Goal: Entertainment & Leisure: Consume media (video, audio)

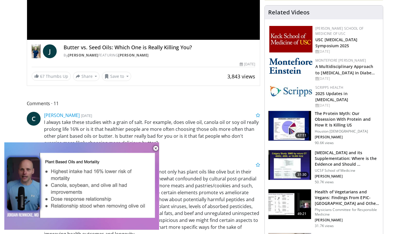
scroll to position [155, 0]
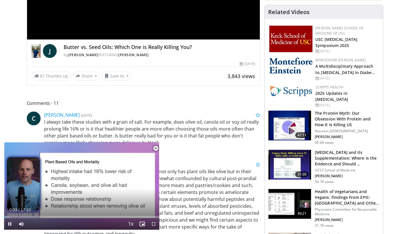
click at [157, 149] on span "Video Player" at bounding box center [156, 148] width 12 height 12
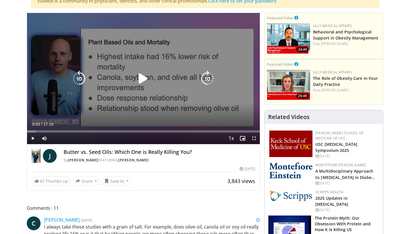
scroll to position [50, 0]
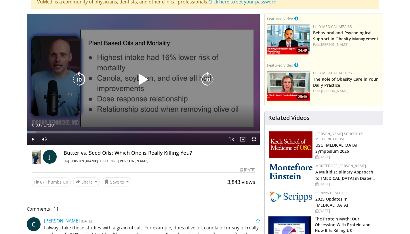
click at [144, 78] on icon "Video Player" at bounding box center [143, 79] width 16 height 16
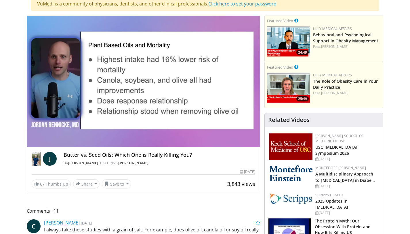
scroll to position [47, 0]
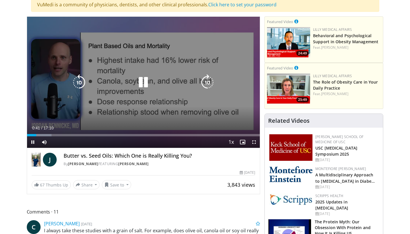
click at [208, 85] on icon "Video Player" at bounding box center [207, 82] width 16 height 16
click at [209, 81] on icon "Video Player" at bounding box center [207, 82] width 16 height 16
click at [205, 83] on icon "Video Player" at bounding box center [207, 82] width 16 height 16
click at [209, 82] on icon "Video Player" at bounding box center [207, 82] width 16 height 16
click at [210, 77] on icon "Video Player" at bounding box center [207, 82] width 16 height 16
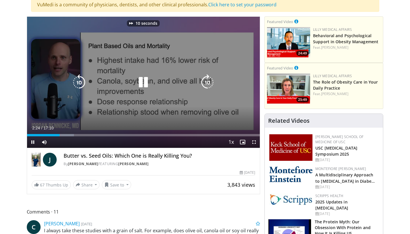
click at [210, 77] on icon "Video Player" at bounding box center [207, 82] width 16 height 16
click at [206, 83] on icon "Video Player" at bounding box center [207, 82] width 16 height 16
click at [207, 79] on icon "Video Player" at bounding box center [207, 82] width 16 height 16
click at [210, 85] on icon "Video Player" at bounding box center [207, 82] width 16 height 16
click at [209, 83] on icon "Video Player" at bounding box center [207, 82] width 16 height 16
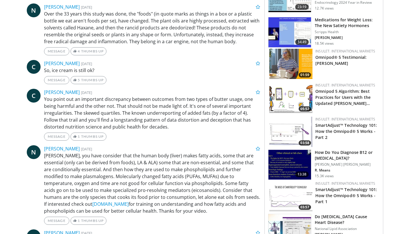
scroll to position [519, 0]
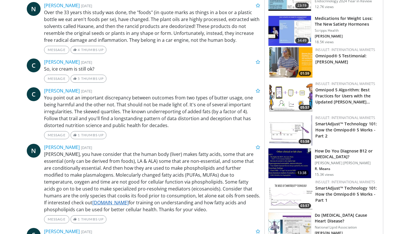
click at [92, 199] on link "[DOMAIN_NAME]" at bounding box center [110, 202] width 36 height 6
